Goal: Transaction & Acquisition: Download file/media

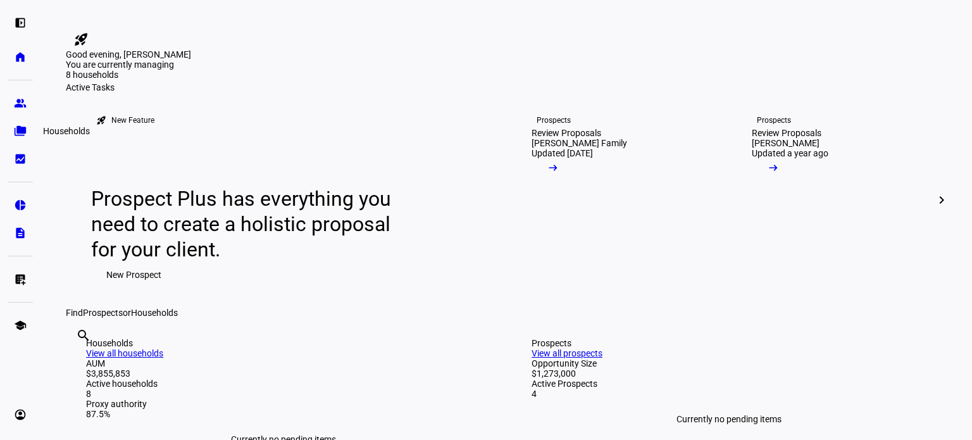
click at [21, 128] on eth-mat-symbol "folder_copy" at bounding box center [20, 131] width 13 height 13
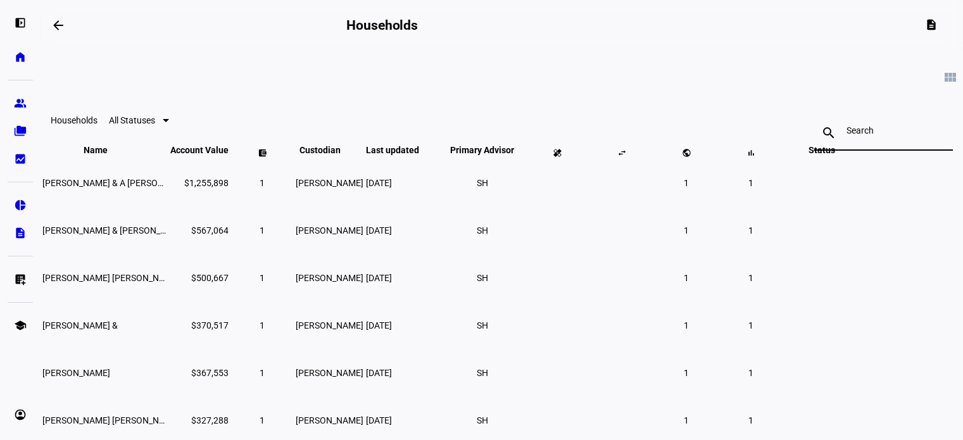
click at [846, 132] on input at bounding box center [882, 130] width 73 height 10
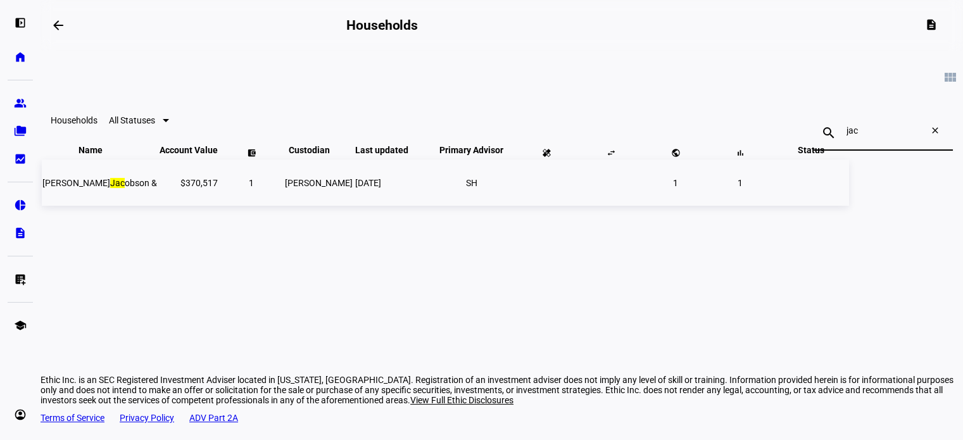
type input "jac"
click at [157, 188] on span "[PERSON_NAME] P [PERSON_NAME] &" at bounding box center [99, 183] width 115 height 10
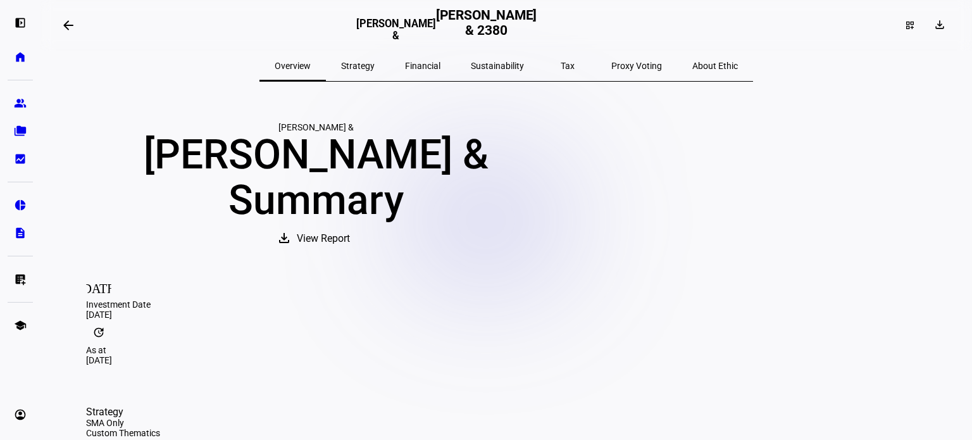
click at [499, 57] on span "Sustainability" at bounding box center [497, 66] width 53 height 30
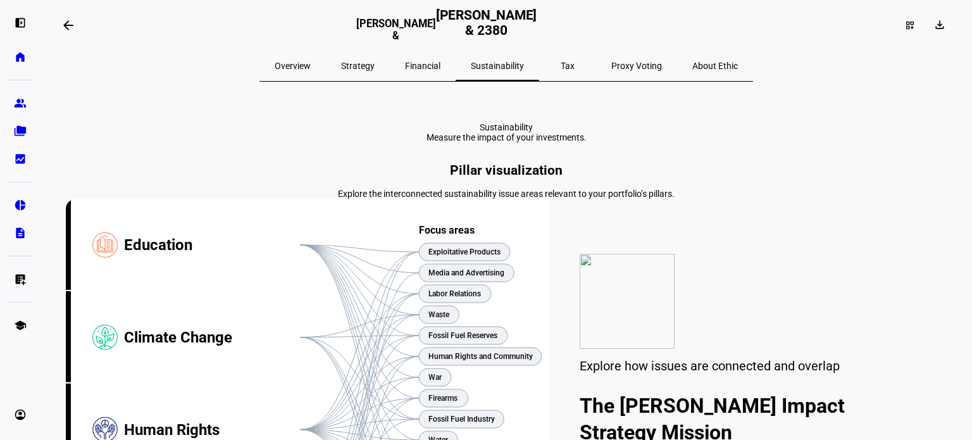
click at [561, 55] on span "Tax" at bounding box center [568, 66] width 14 height 30
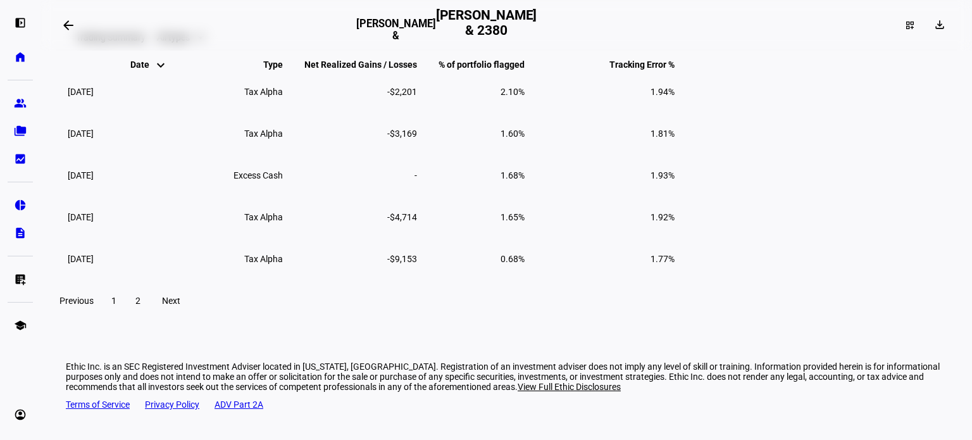
scroll to position [1240, 0]
click at [180, 306] on span "Next" at bounding box center [171, 301] width 18 height 10
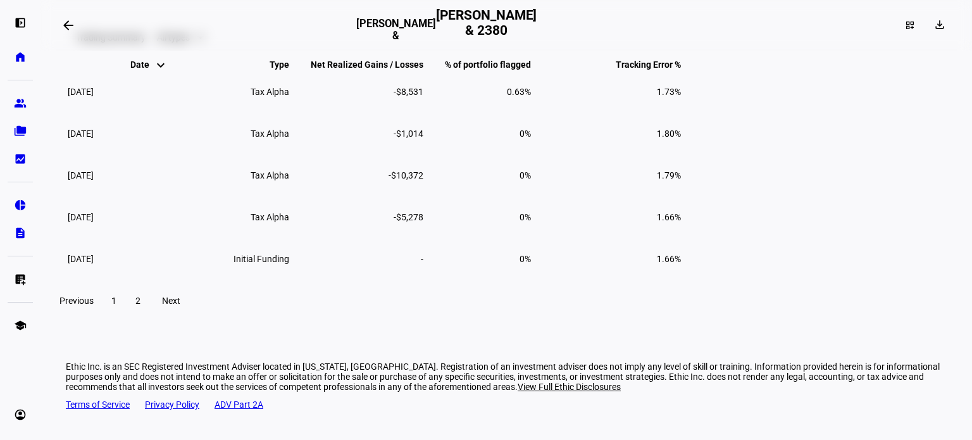
click at [125, 316] on span at bounding box center [114, 300] width 23 height 30
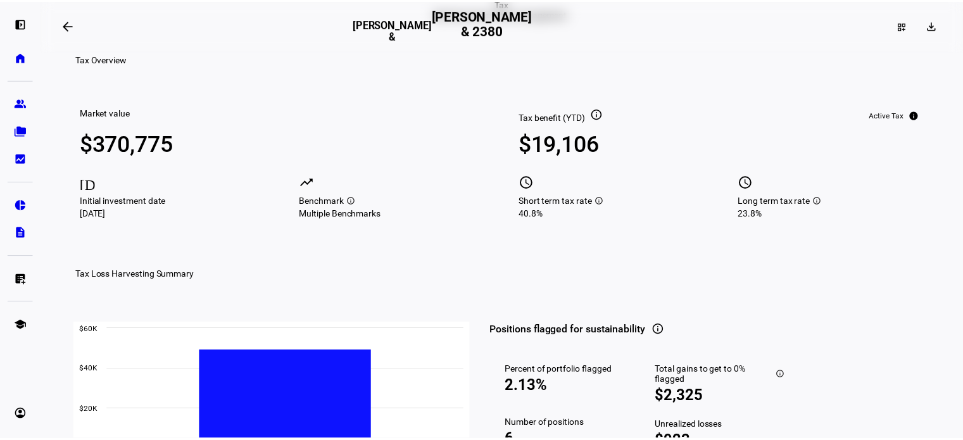
scroll to position [58, 0]
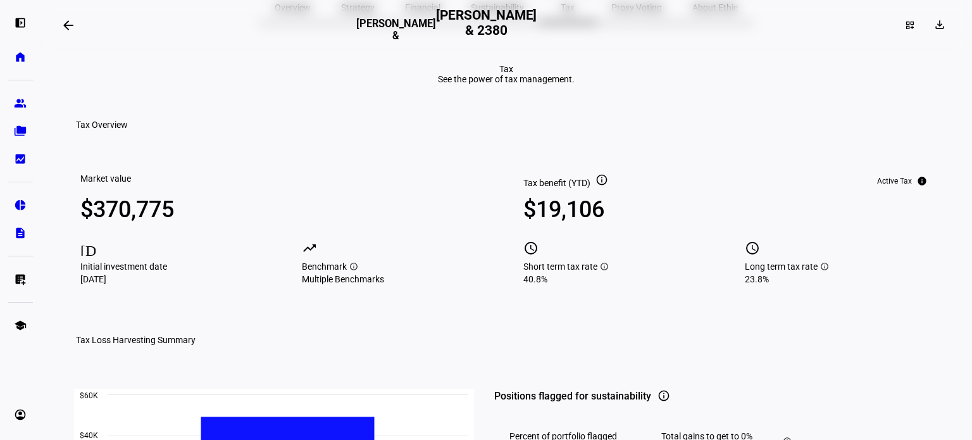
click at [595, 186] on mat-icon "info" at bounding box center [601, 179] width 13 height 13
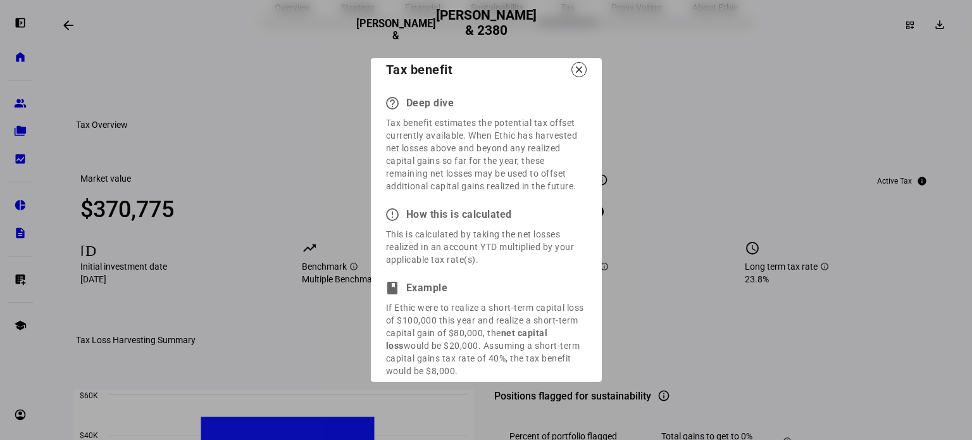
click at [575, 68] on mat-icon "close" at bounding box center [578, 69] width 11 height 11
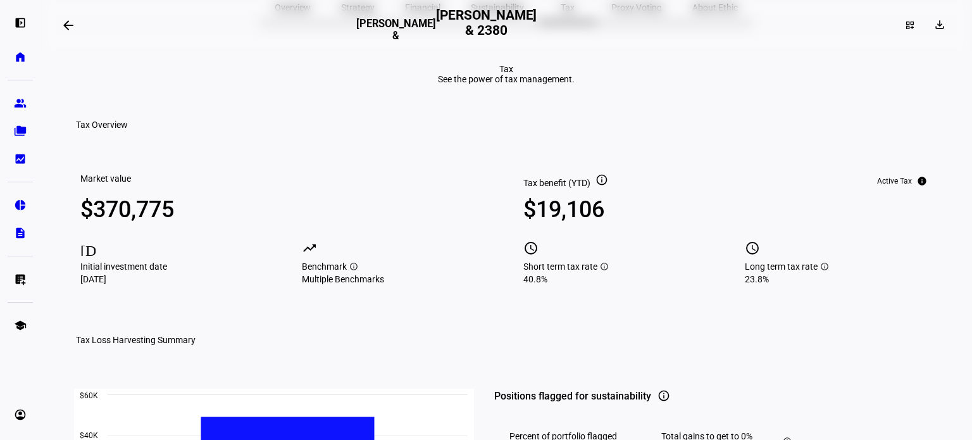
click at [601, 186] on mat-icon "info" at bounding box center [601, 179] width 13 height 13
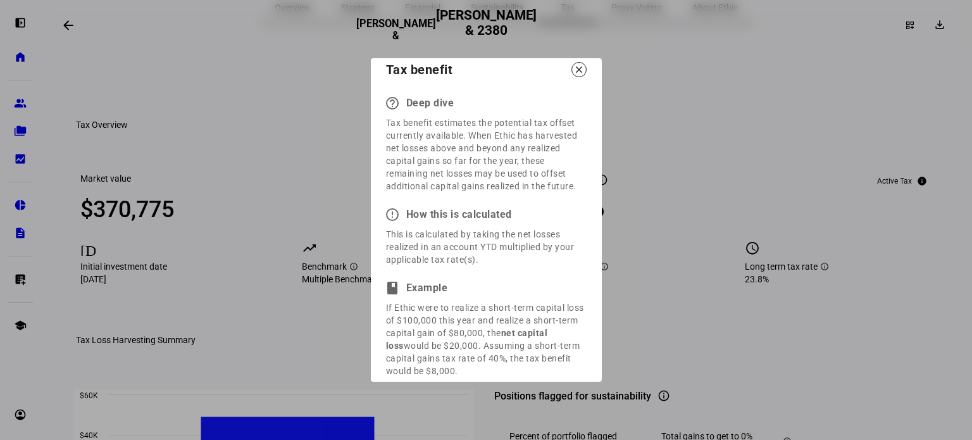
click at [580, 72] on mat-icon "close" at bounding box center [578, 69] width 11 height 11
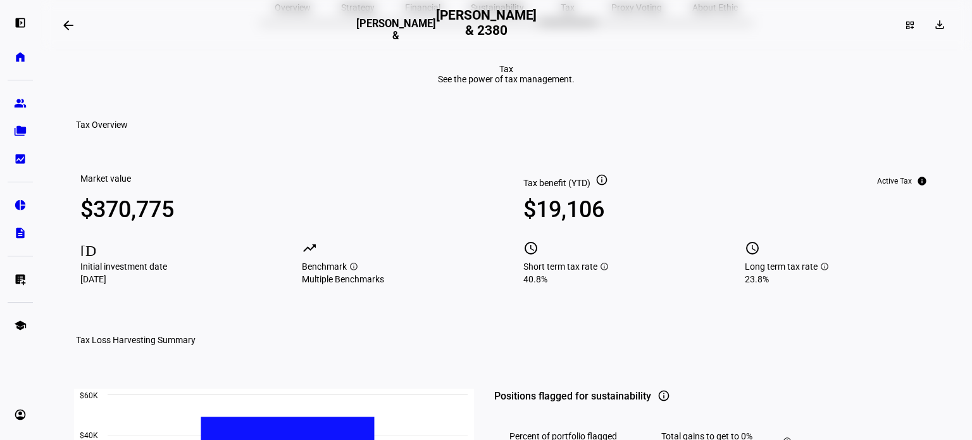
click at [599, 186] on mat-icon "info" at bounding box center [601, 179] width 13 height 13
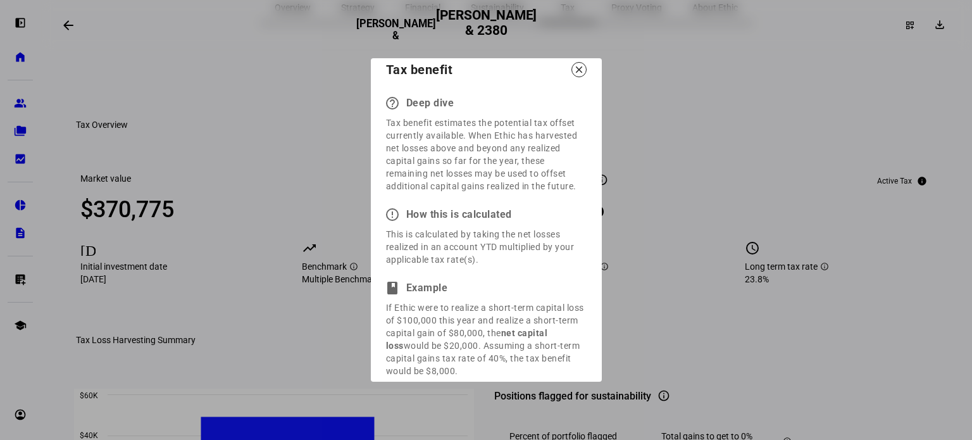
click at [578, 75] on mat-icon "close" at bounding box center [578, 69] width 11 height 11
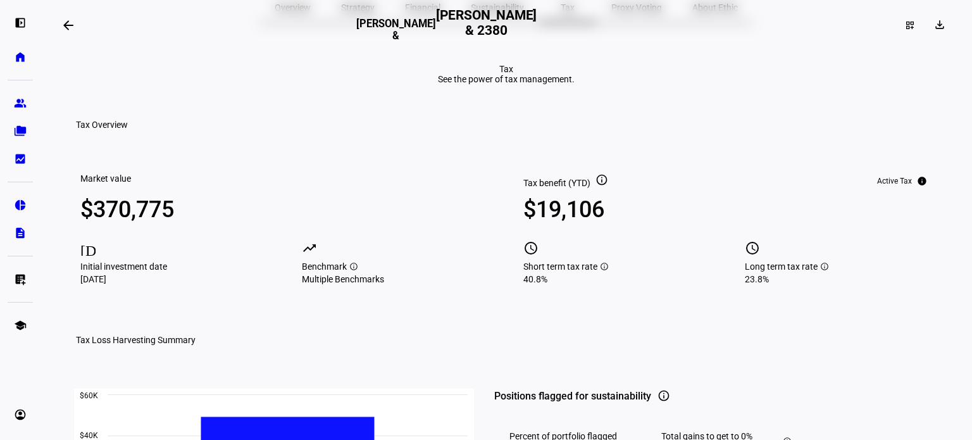
click at [600, 186] on mat-icon "info" at bounding box center [601, 179] width 13 height 13
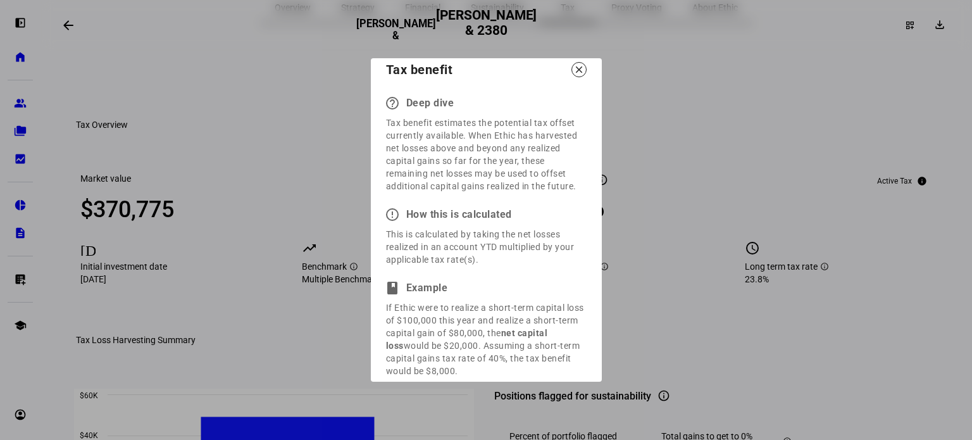
click at [572, 73] on div "close" at bounding box center [578, 69] width 15 height 15
click at [578, 63] on div "close" at bounding box center [578, 69] width 15 height 15
click at [584, 70] on mat-icon "close" at bounding box center [578, 69] width 11 height 11
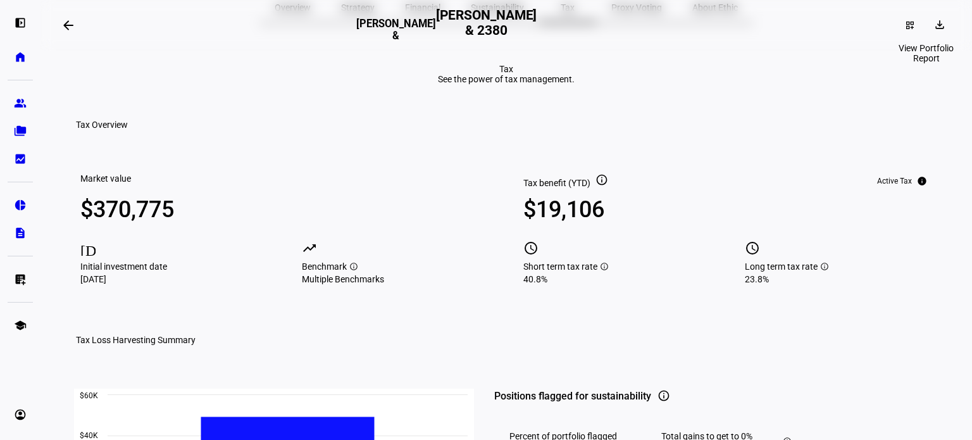
click at [934, 16] on span at bounding box center [941, 25] width 30 height 20
click at [907, 81] on span "Portfolio Report" at bounding box center [896, 86] width 63 height 10
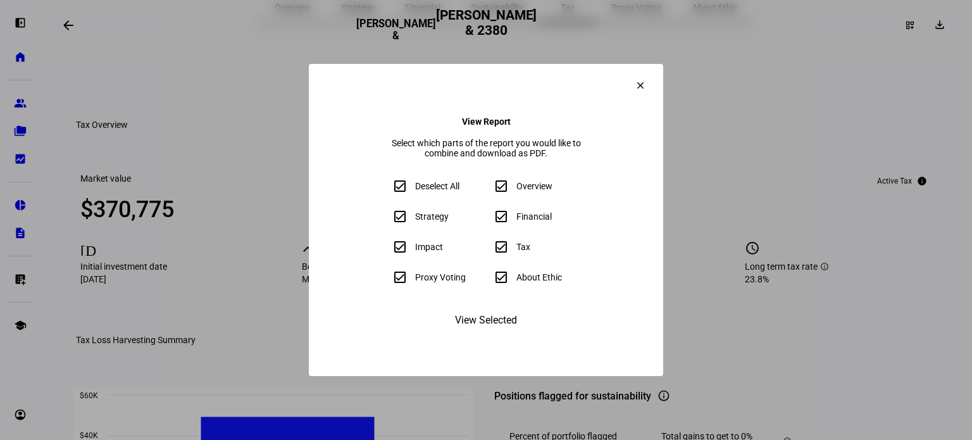
click at [497, 335] on span "View Selected" at bounding box center [486, 320] width 62 height 30
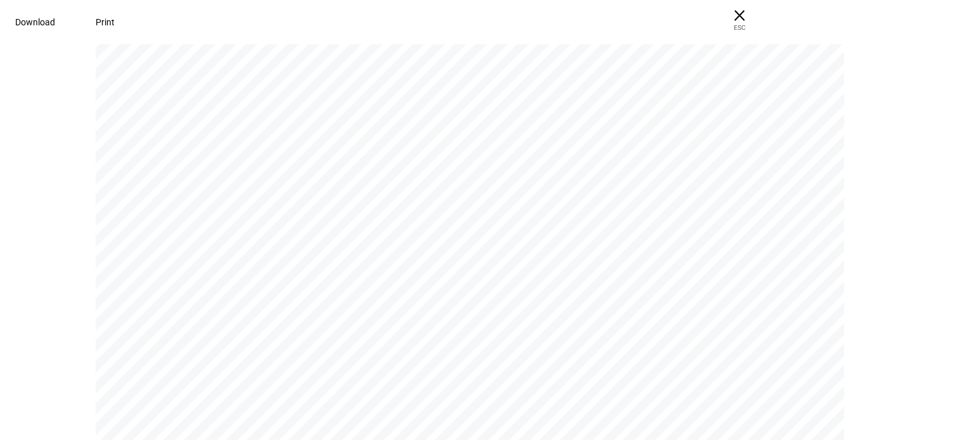
scroll to position [3977, 0]
click at [55, 17] on span "Download" at bounding box center [35, 22] width 40 height 10
